Goal: Navigation & Orientation: Find specific page/section

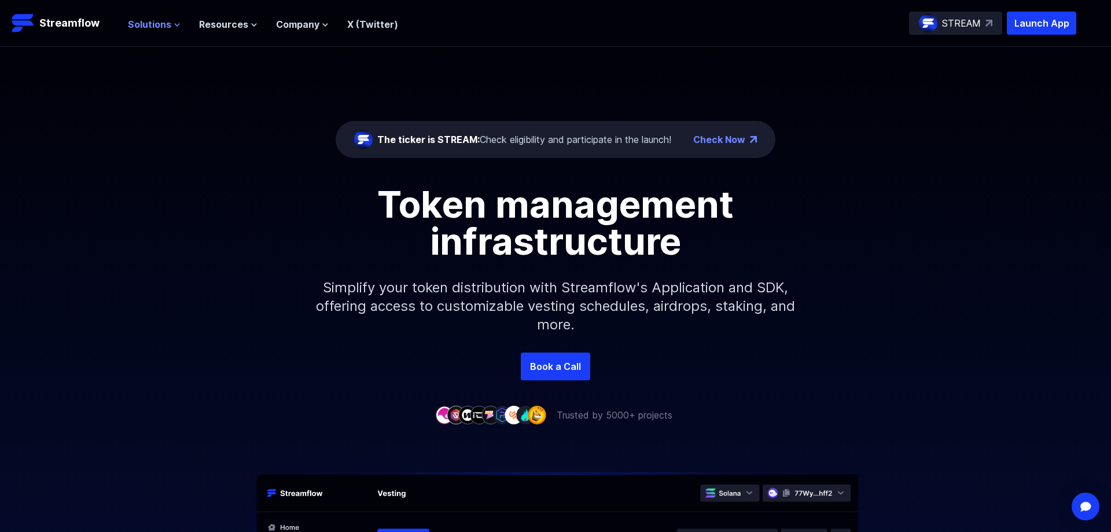
click at [174, 24] on icon at bounding box center [177, 24] width 7 height 7
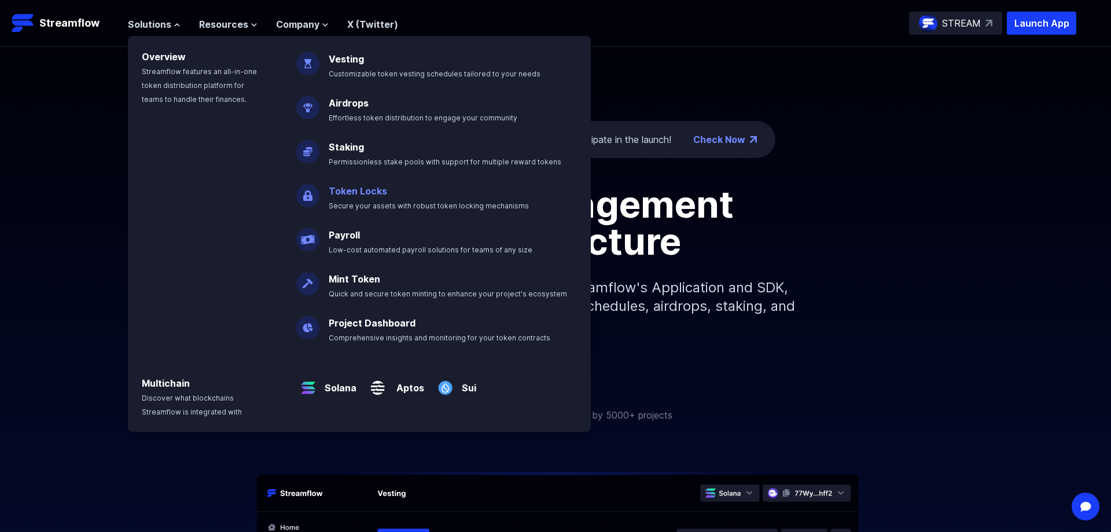
click at [384, 180] on p "Token Locks Secure your assets with robust token locking mechanisms" at bounding box center [437, 193] width 230 height 37
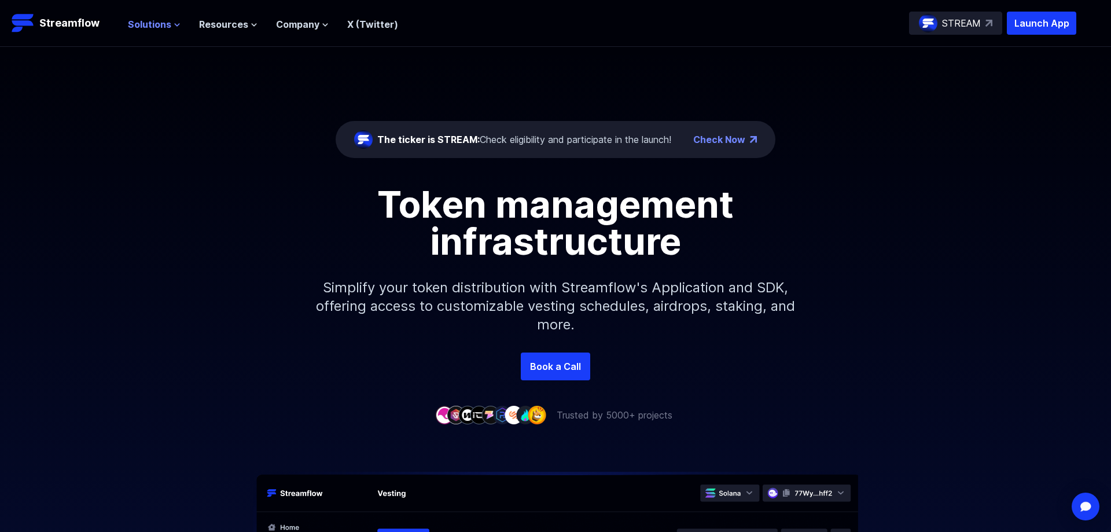
click at [157, 28] on span "Solutions" at bounding box center [149, 24] width 43 height 14
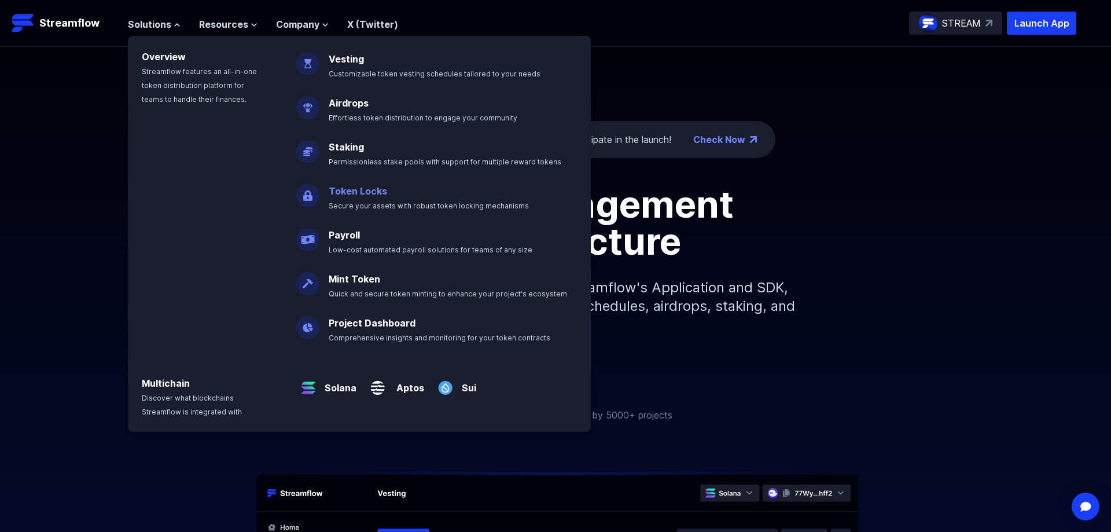
click at [349, 196] on link "Token Locks" at bounding box center [358, 191] width 58 height 12
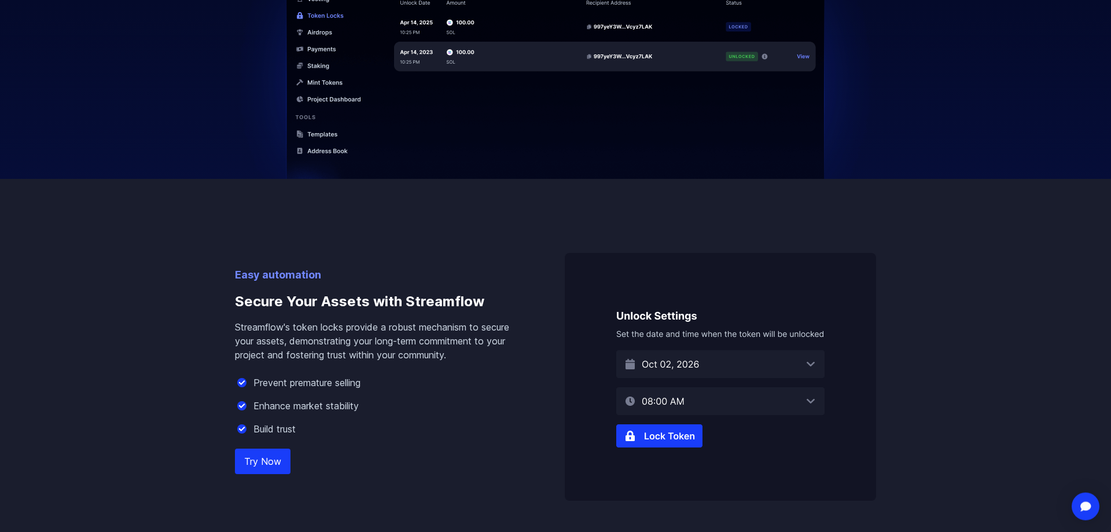
scroll to position [531, 0]
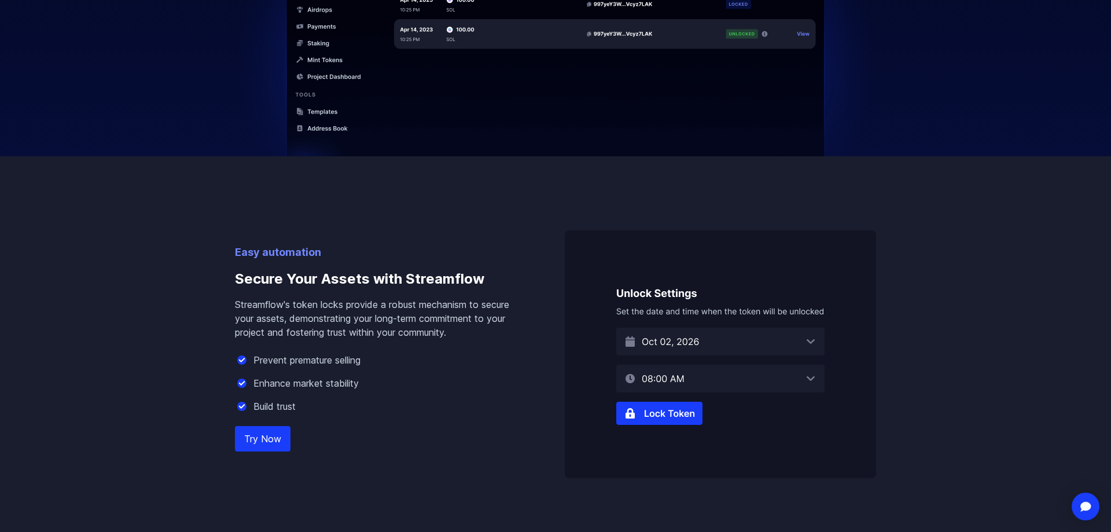
click at [253, 435] on link "Try Now" at bounding box center [263, 438] width 56 height 25
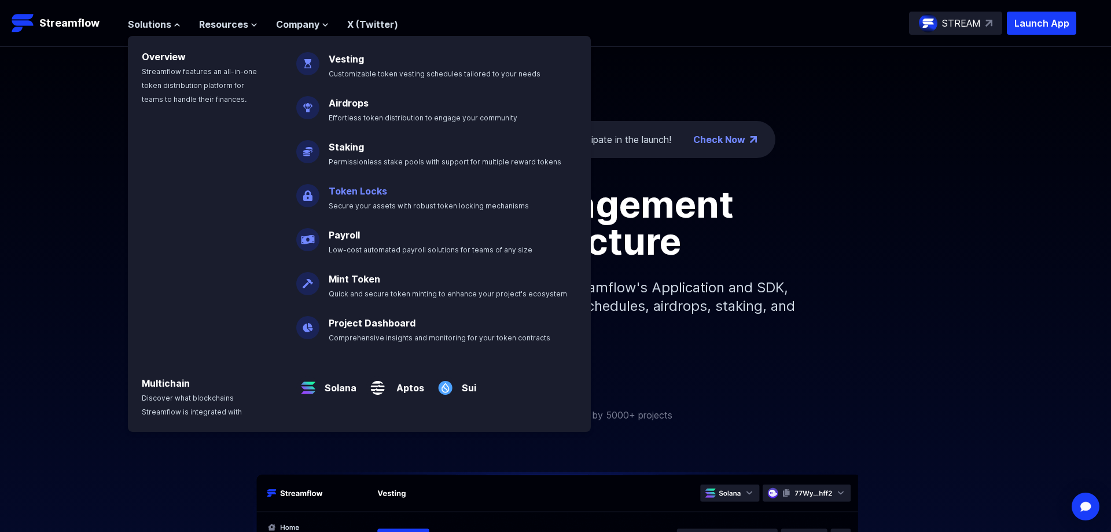
click at [353, 191] on link "Token Locks" at bounding box center [358, 191] width 58 height 12
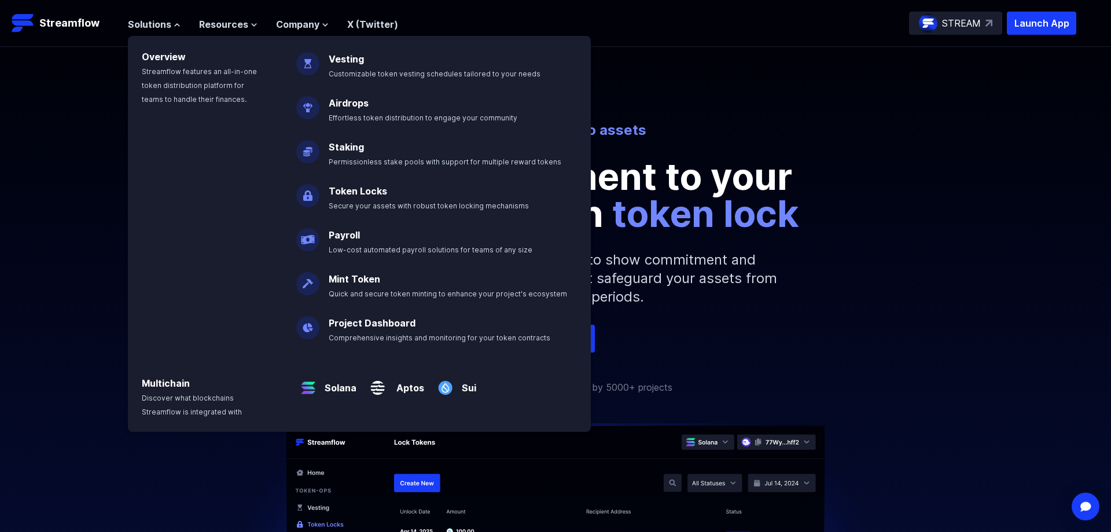
click at [931, 116] on div "Secure your crypto assets Show commitment to your community with token lock Loc…" at bounding box center [555, 186] width 1111 height 278
